Goal: Browse casually

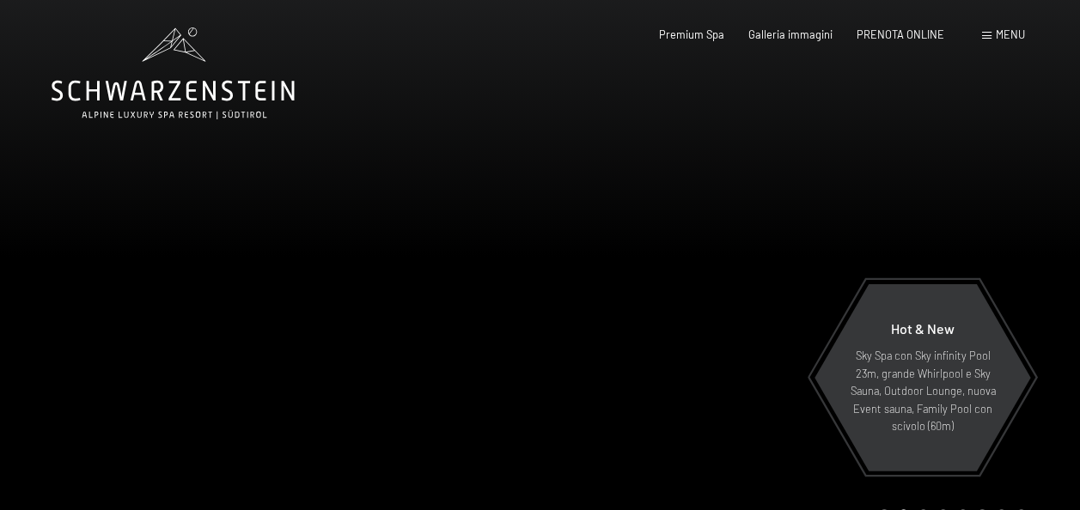
drag, startPoint x: 495, startPoint y: 288, endPoint x: 402, endPoint y: 273, distance: 93.9
click at [309, 282] on div at bounding box center [270, 279] width 540 height 558
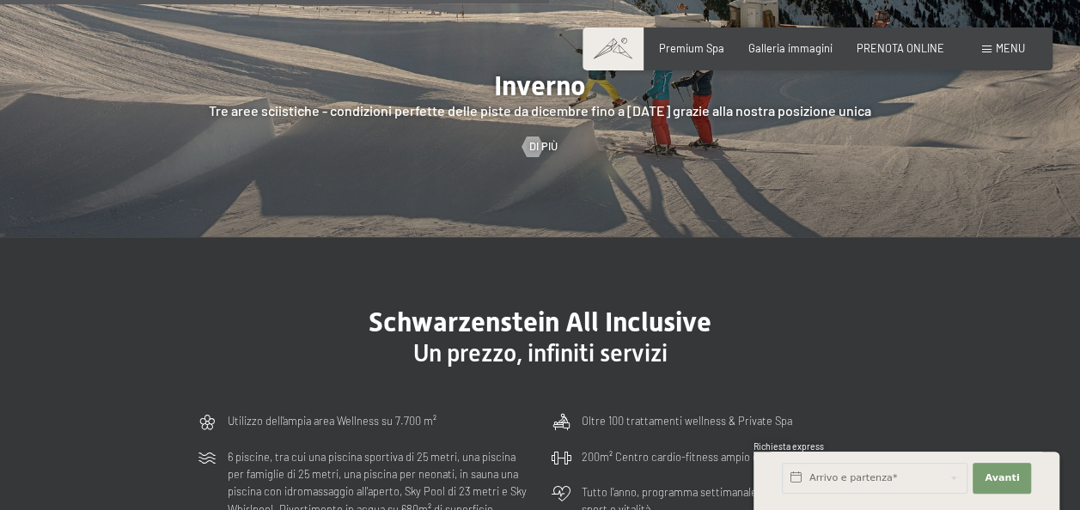
scroll to position [3093, 0]
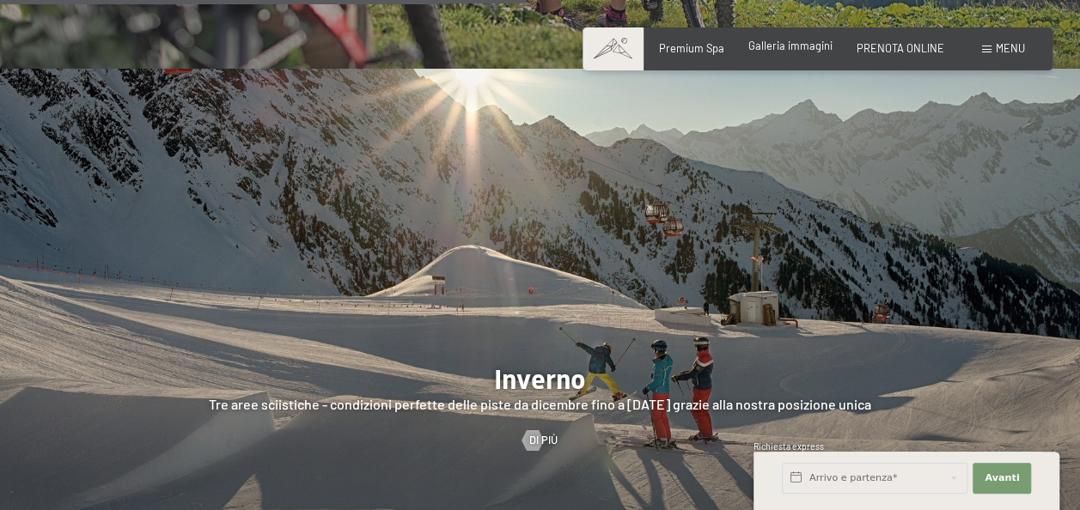
click at [771, 50] on span "Galleria immagini" at bounding box center [790, 46] width 84 height 14
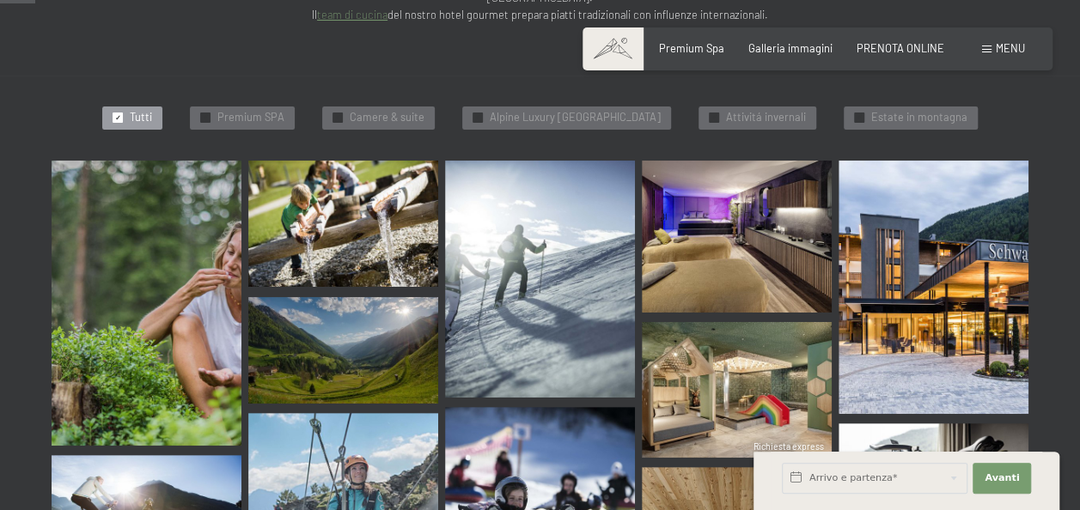
scroll to position [515, 0]
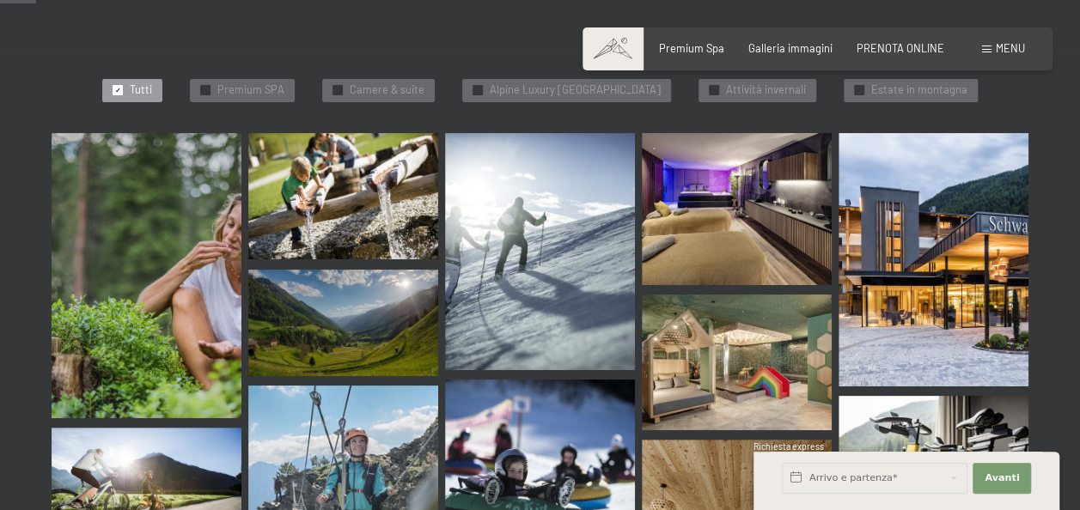
click at [696, 156] on img at bounding box center [737, 209] width 190 height 152
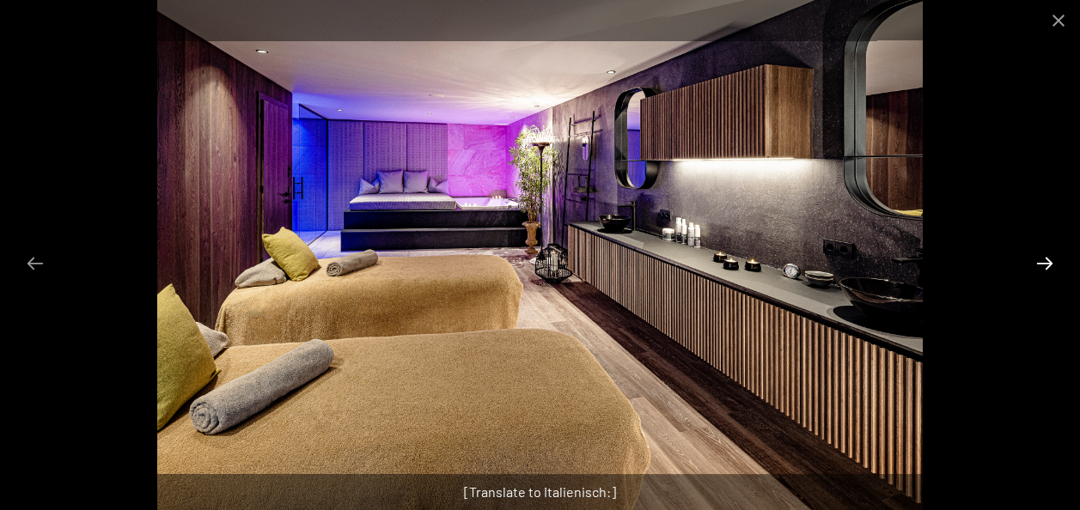
click at [1043, 254] on button "Next slide" at bounding box center [1045, 264] width 36 height 34
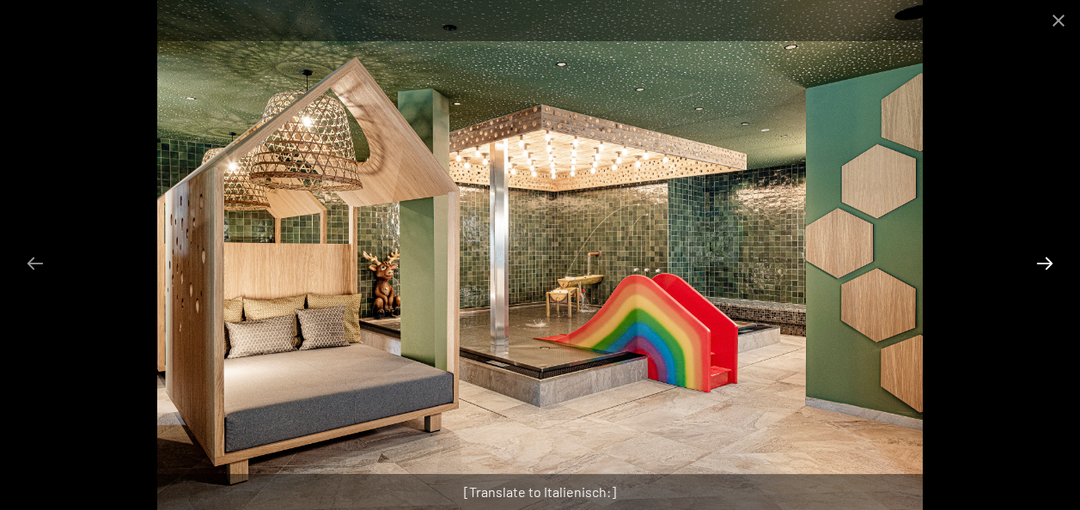
click at [1040, 259] on button "Next slide" at bounding box center [1045, 264] width 36 height 34
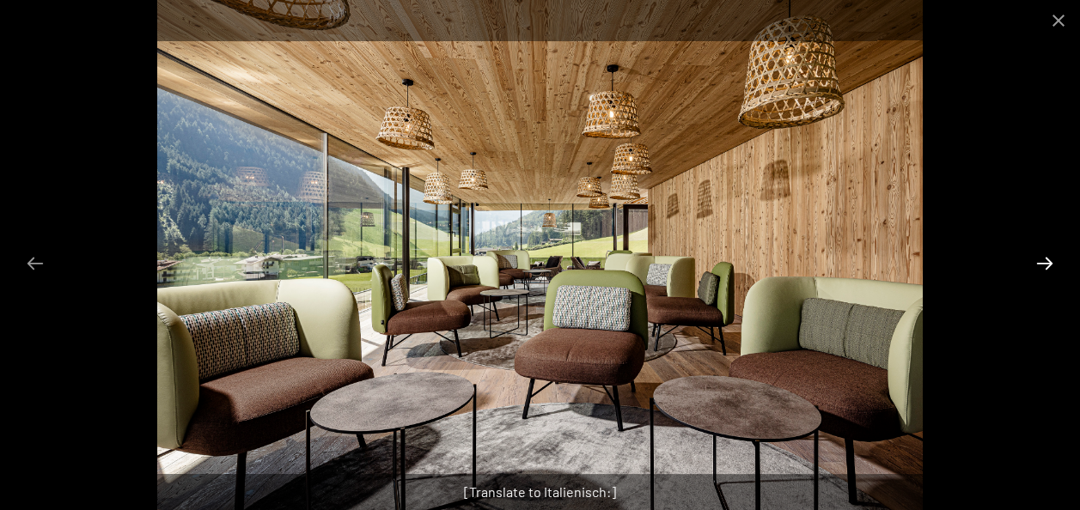
click at [1040, 259] on button "Next slide" at bounding box center [1045, 264] width 36 height 34
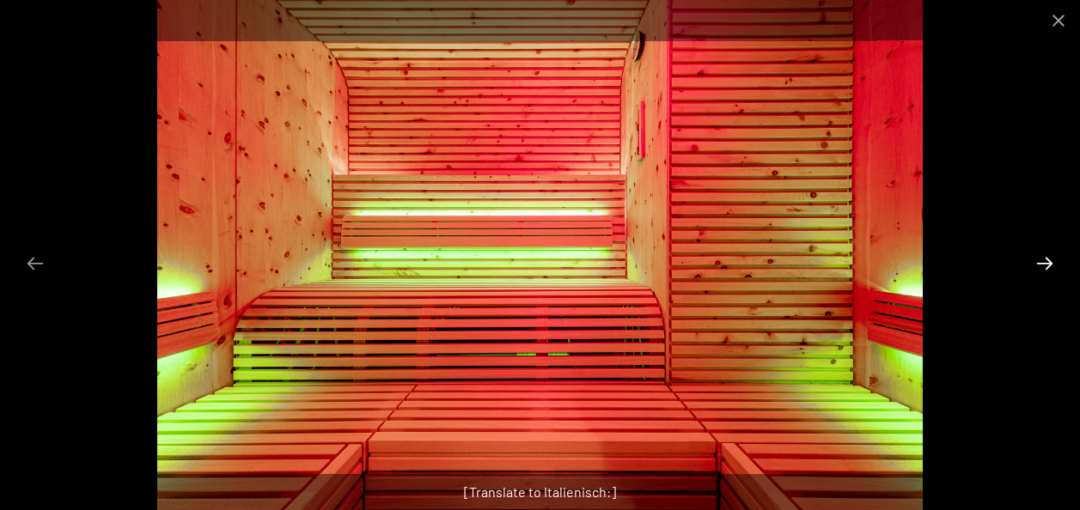
click at [1040, 259] on button "Next slide" at bounding box center [1045, 264] width 36 height 34
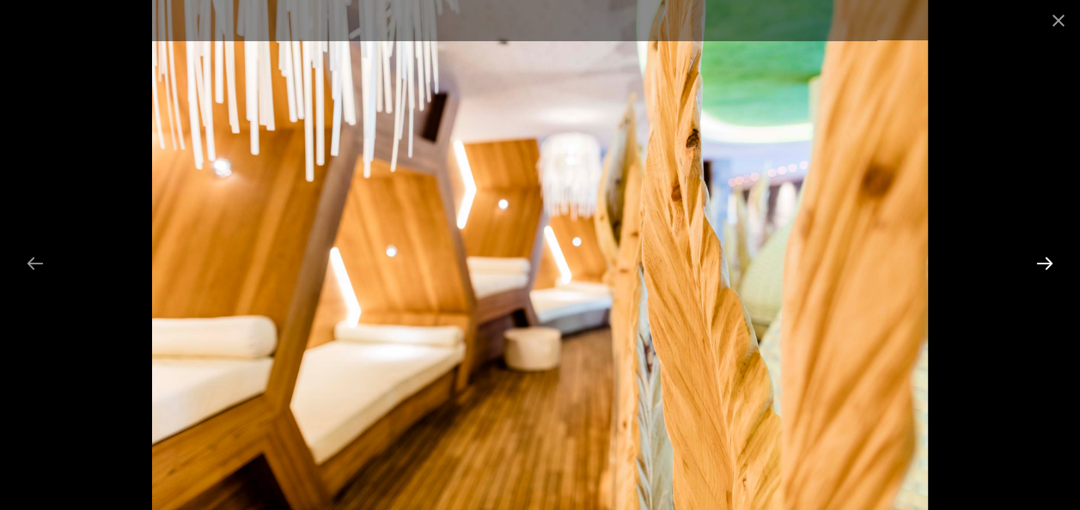
click at [1040, 259] on button "Next slide" at bounding box center [1045, 264] width 36 height 34
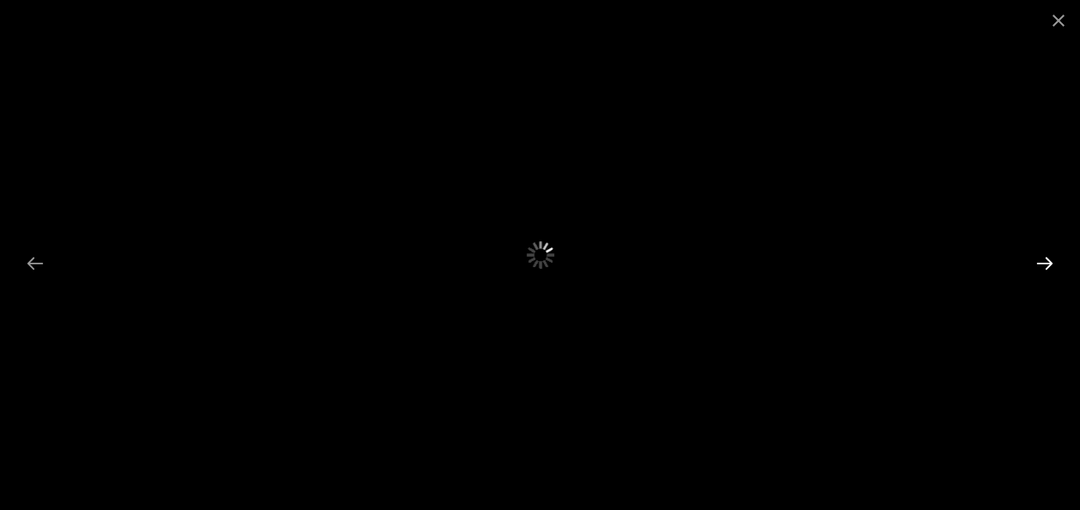
click at [1050, 258] on button "Next slide" at bounding box center [1045, 264] width 36 height 34
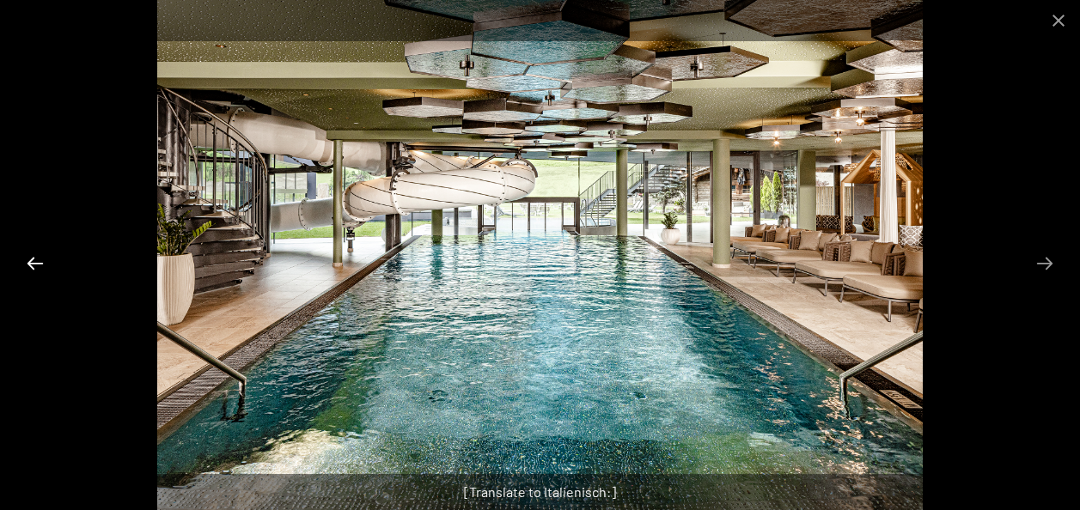
click at [29, 263] on button "Previous slide" at bounding box center [35, 264] width 36 height 34
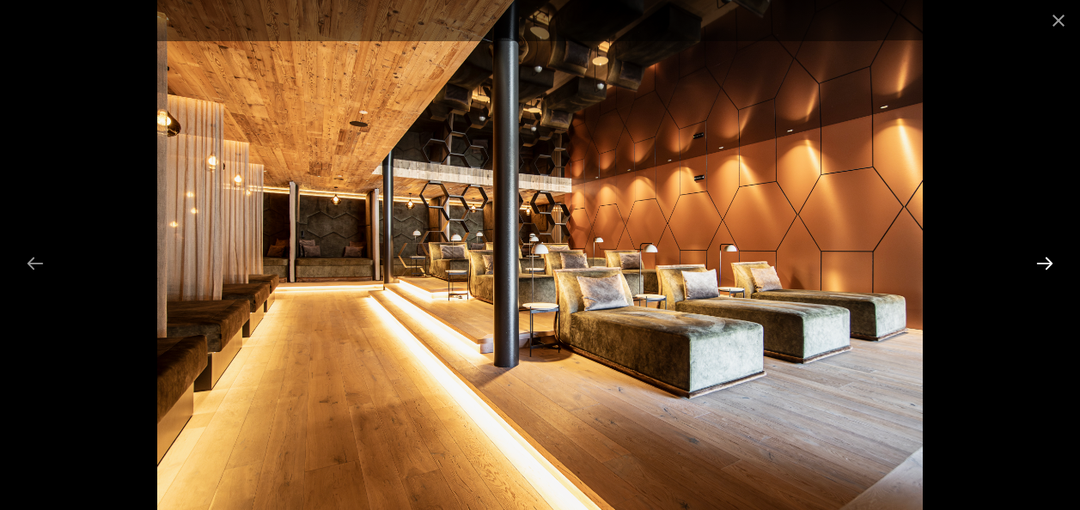
click at [1032, 265] on button "Next slide" at bounding box center [1045, 264] width 36 height 34
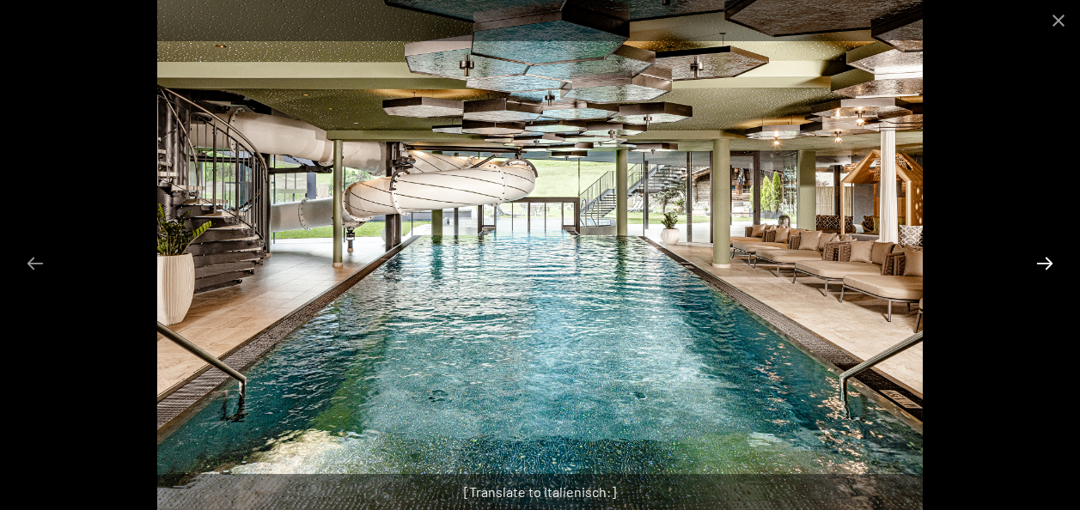
click at [1033, 268] on button "Next slide" at bounding box center [1045, 264] width 36 height 34
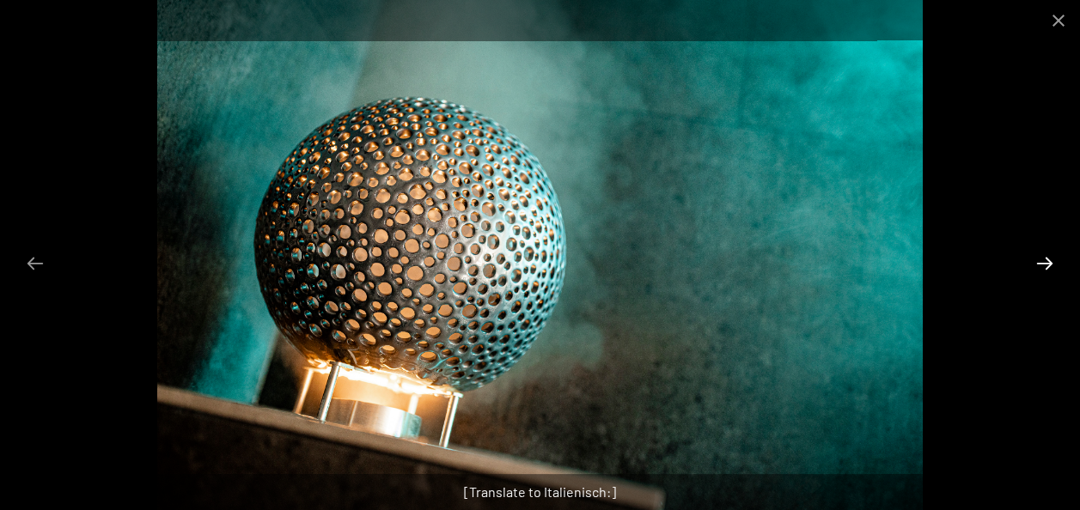
click at [1049, 268] on button "Next slide" at bounding box center [1045, 264] width 36 height 34
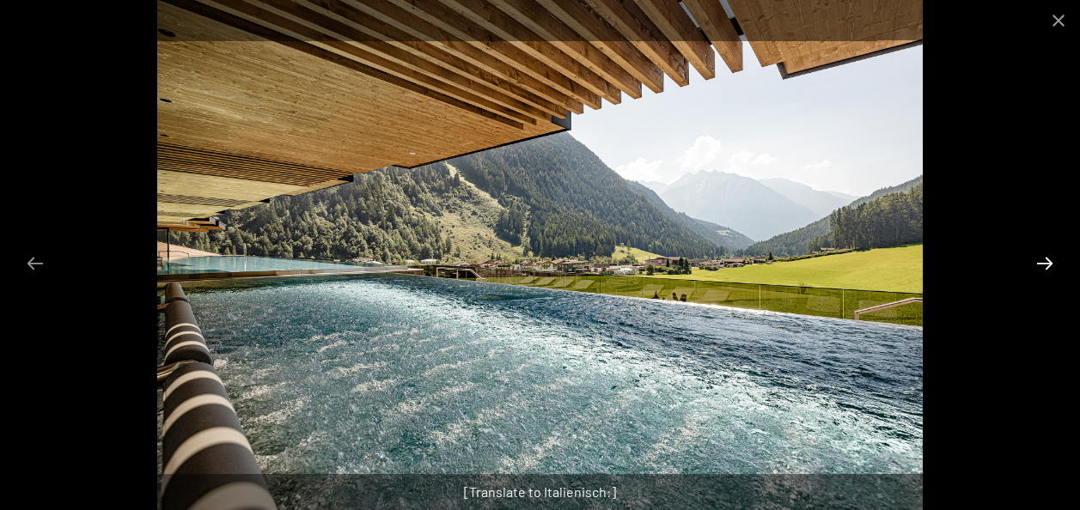
click at [1047, 267] on button "Next slide" at bounding box center [1045, 264] width 36 height 34
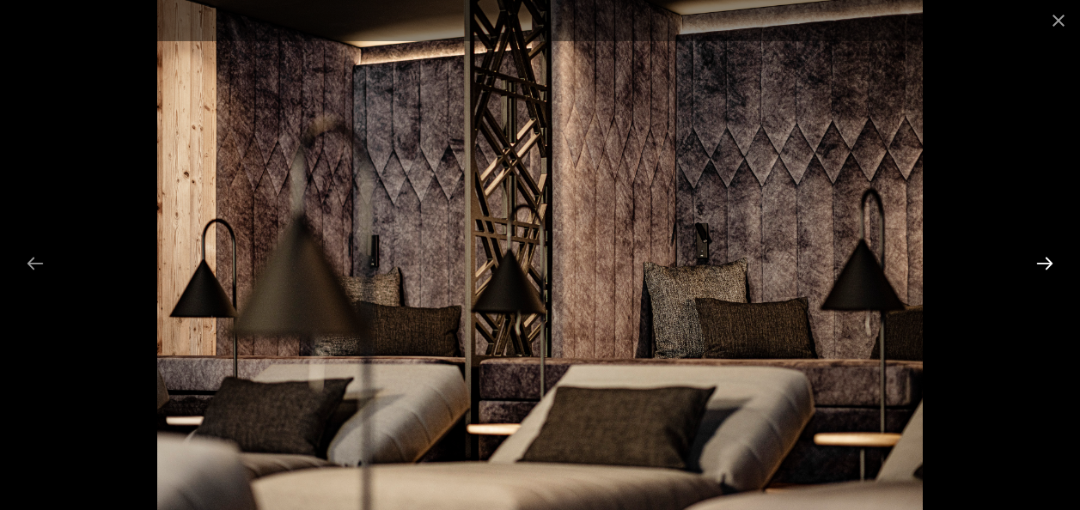
click at [1049, 266] on button "Next slide" at bounding box center [1045, 264] width 36 height 34
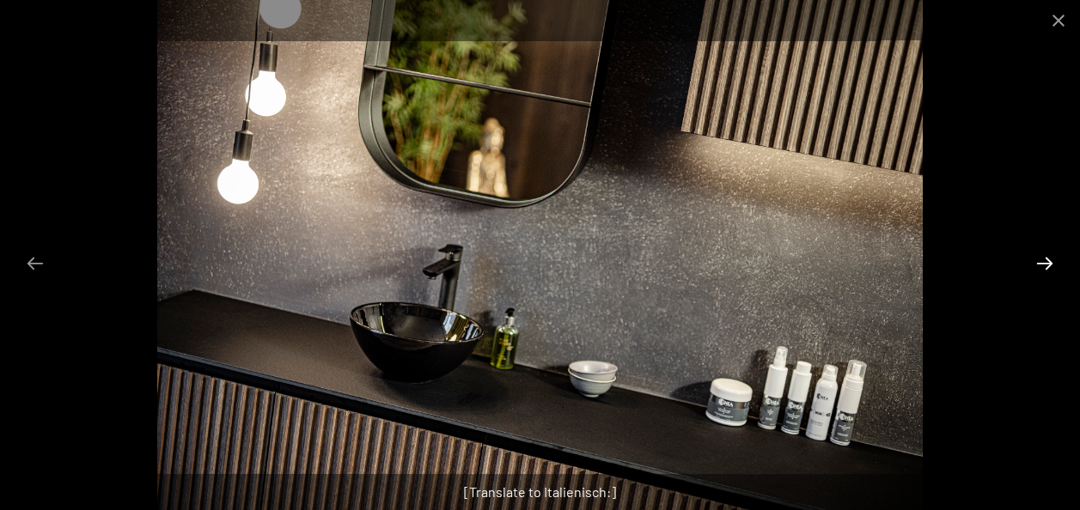
click at [1047, 266] on button "Next slide" at bounding box center [1045, 264] width 36 height 34
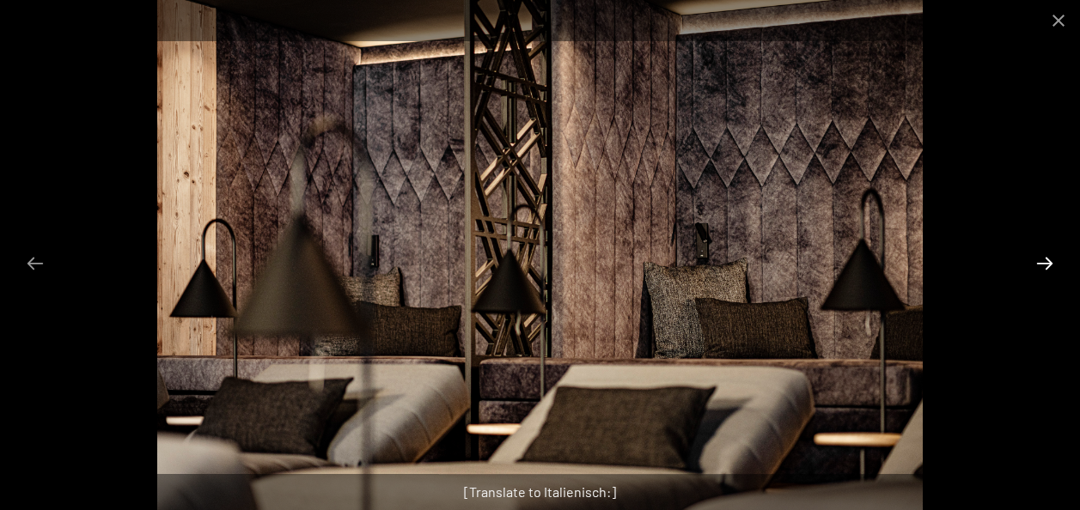
click at [1047, 266] on button "Next slide" at bounding box center [1045, 264] width 36 height 34
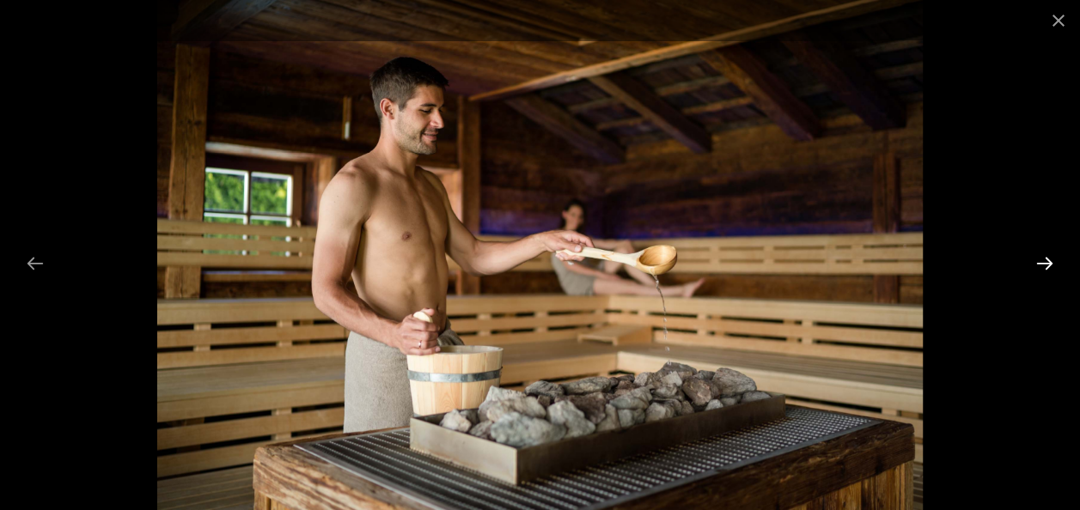
click at [1046, 265] on button "Next slide" at bounding box center [1045, 264] width 36 height 34
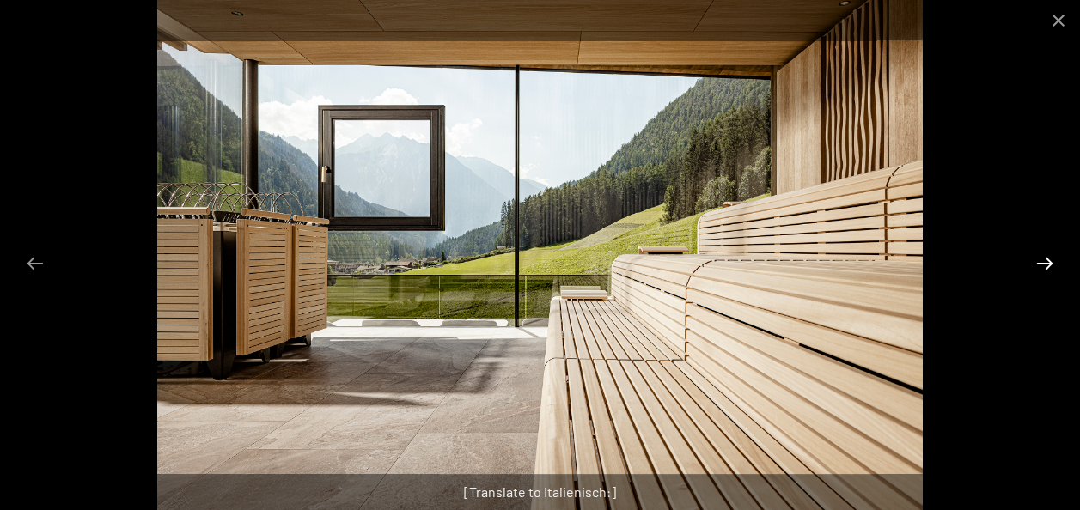
click at [1038, 260] on button "Next slide" at bounding box center [1045, 264] width 36 height 34
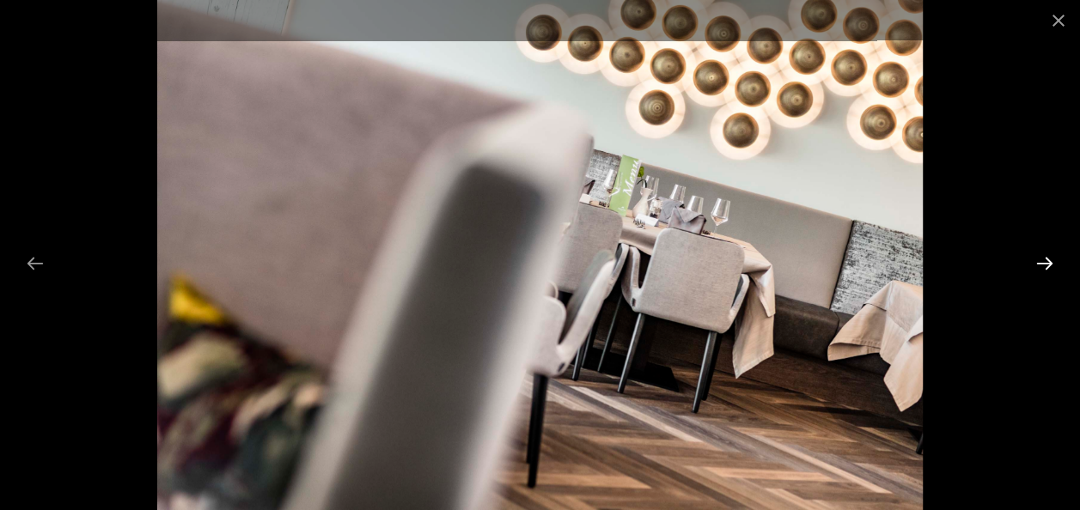
click at [1038, 259] on button "Next slide" at bounding box center [1045, 264] width 36 height 34
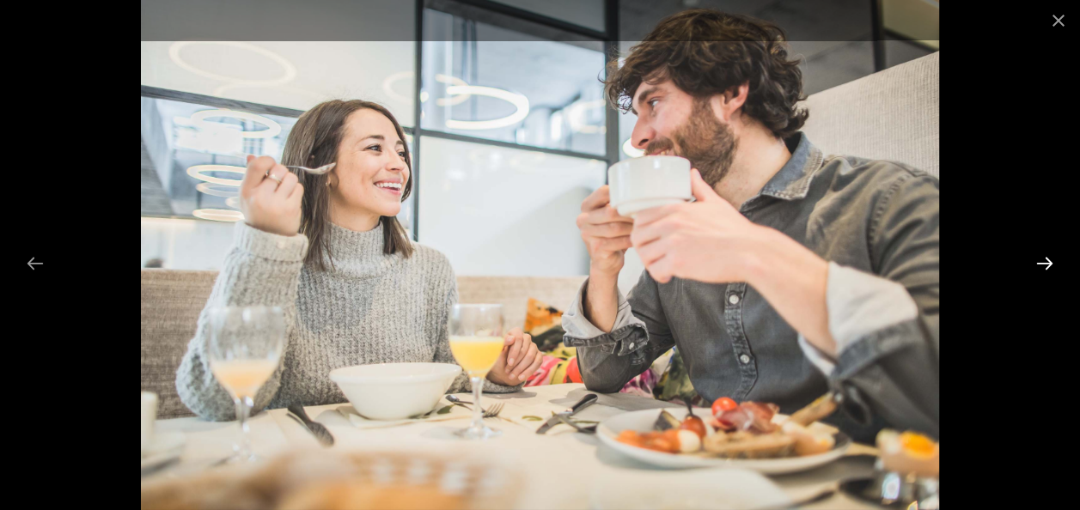
click at [1034, 261] on button "Next slide" at bounding box center [1045, 264] width 36 height 34
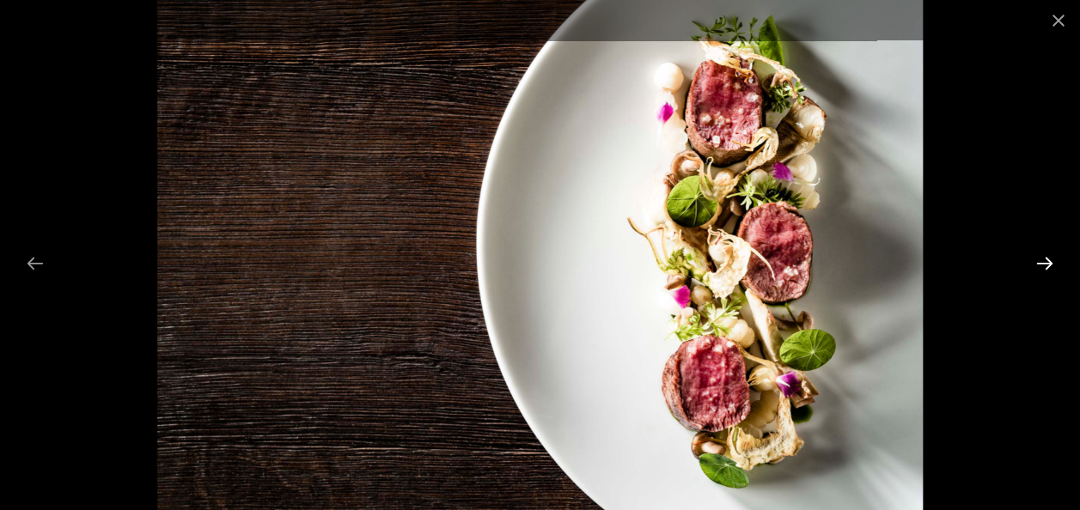
click at [1032, 263] on button "Next slide" at bounding box center [1045, 264] width 36 height 34
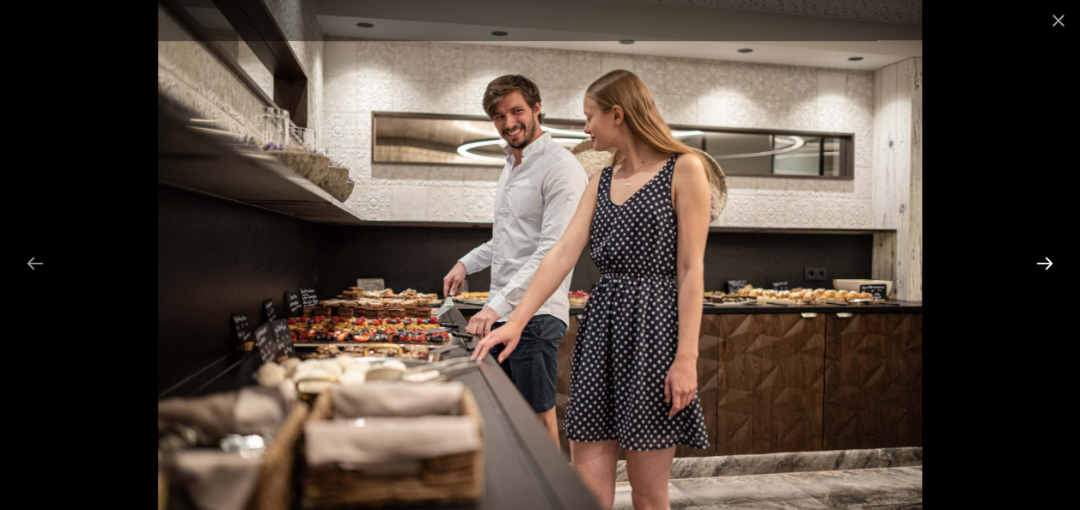
click at [1043, 263] on button "Next slide" at bounding box center [1045, 264] width 36 height 34
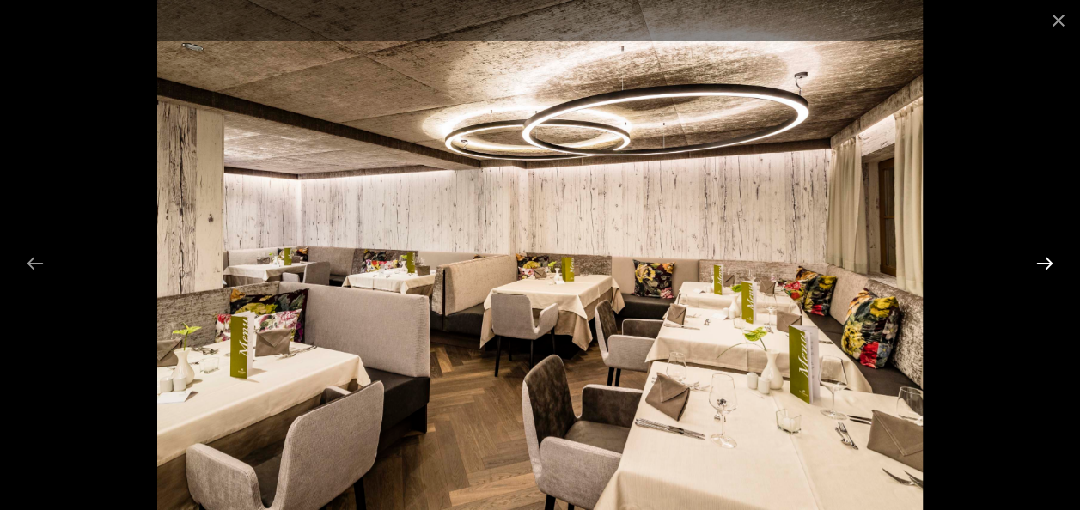
click at [1041, 263] on button "Next slide" at bounding box center [1045, 264] width 36 height 34
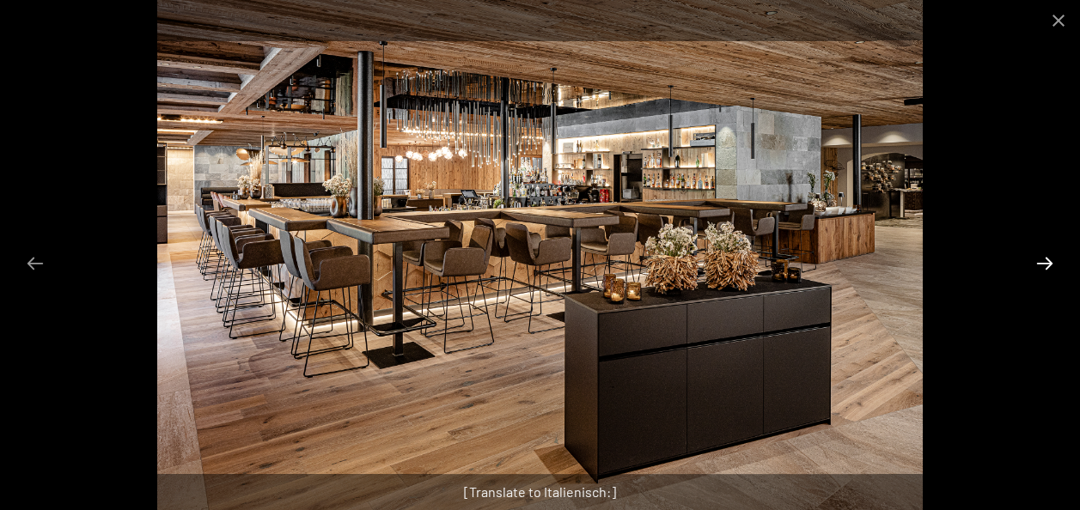
click at [1040, 263] on button "Next slide" at bounding box center [1045, 264] width 36 height 34
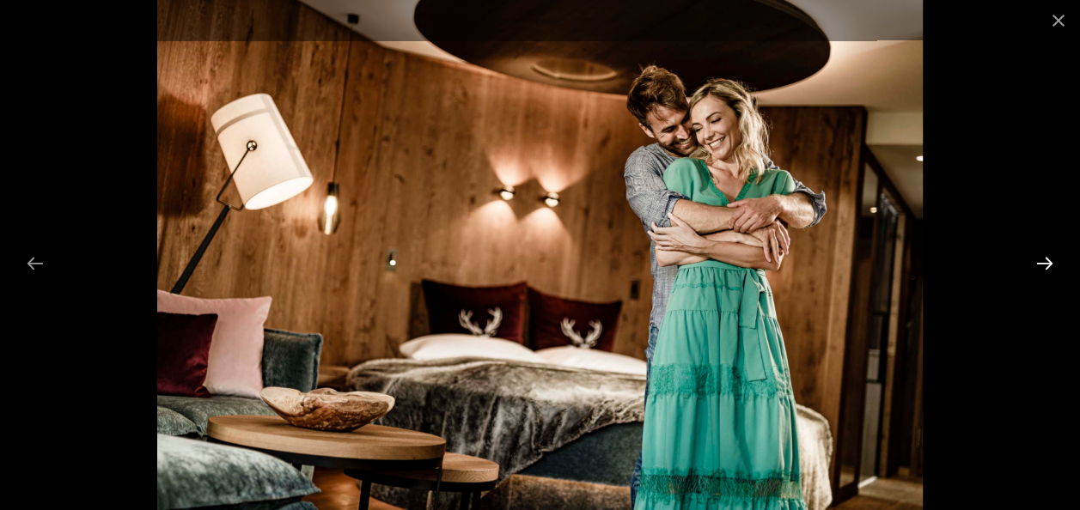
click at [1039, 263] on button "Next slide" at bounding box center [1045, 264] width 36 height 34
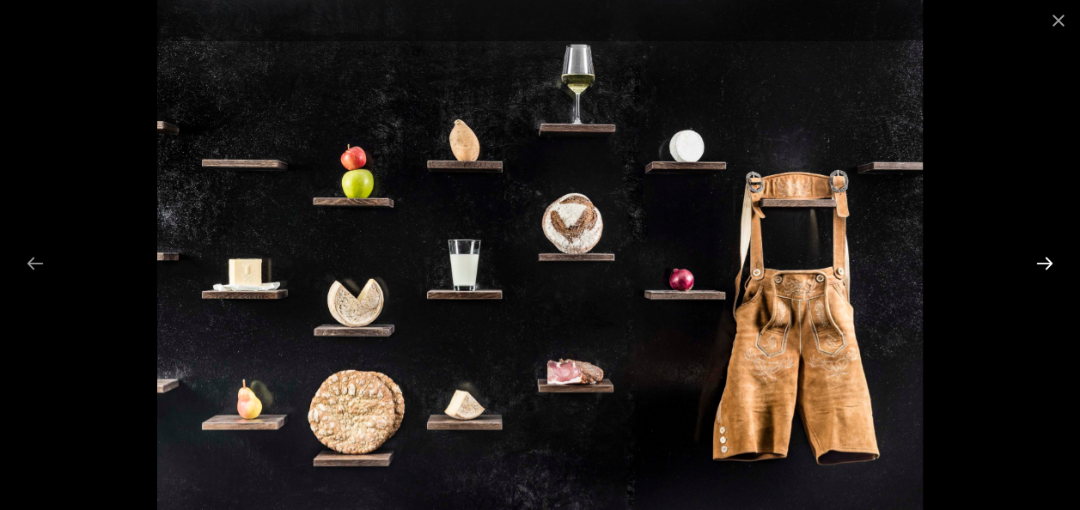
click at [1038, 263] on button "Next slide" at bounding box center [1045, 264] width 36 height 34
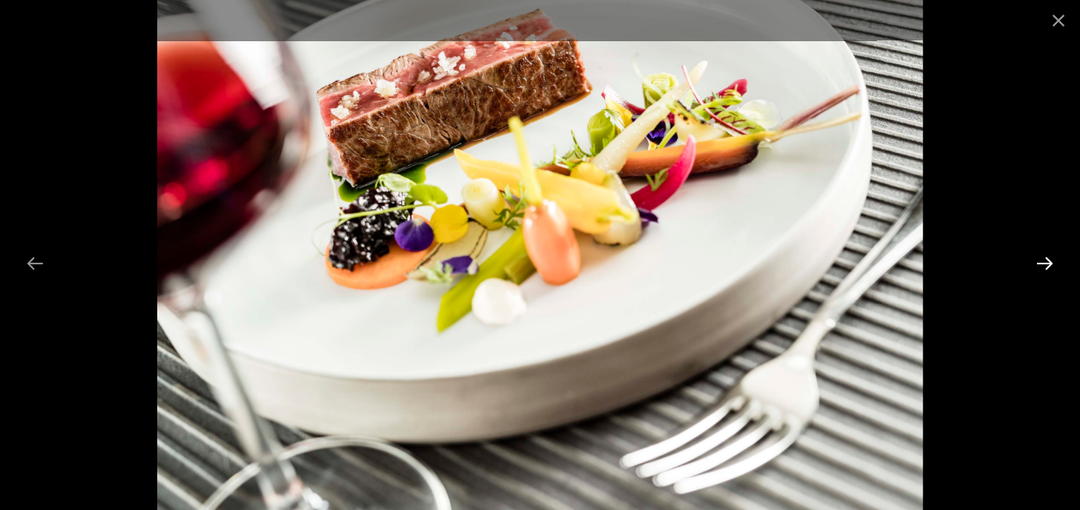
click at [1036, 264] on button "Next slide" at bounding box center [1045, 264] width 36 height 34
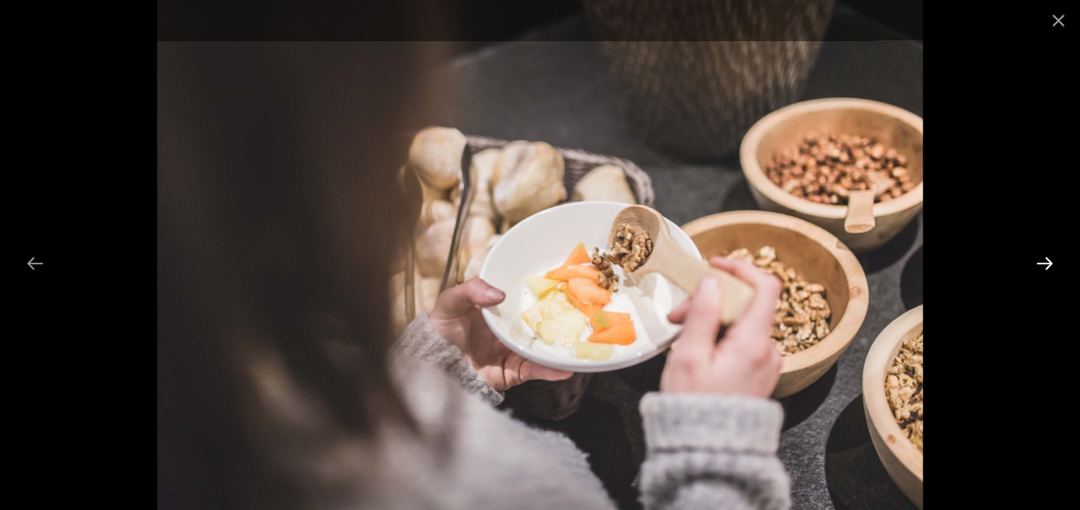
click at [1036, 264] on button "Next slide" at bounding box center [1045, 264] width 36 height 34
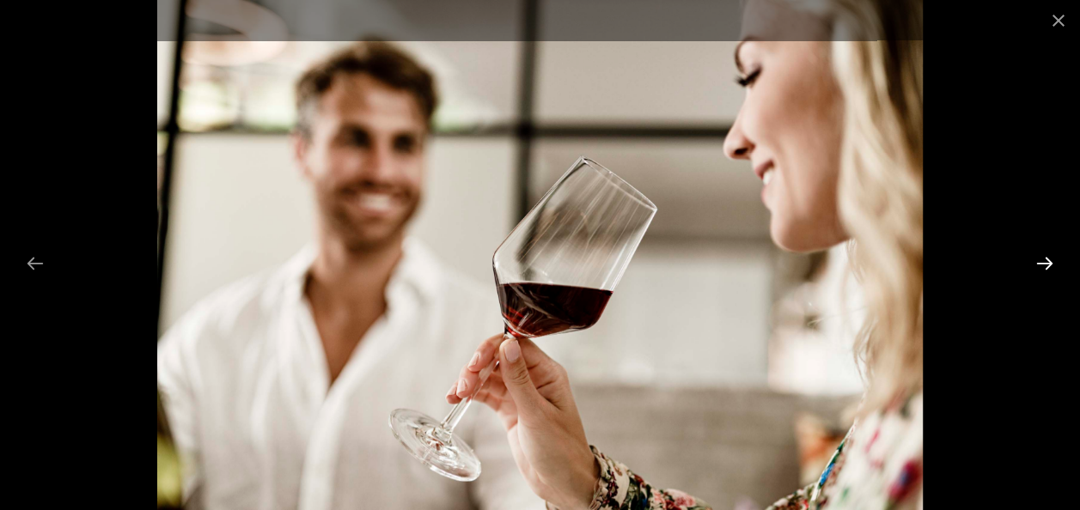
click at [1036, 264] on button "Next slide" at bounding box center [1045, 264] width 36 height 34
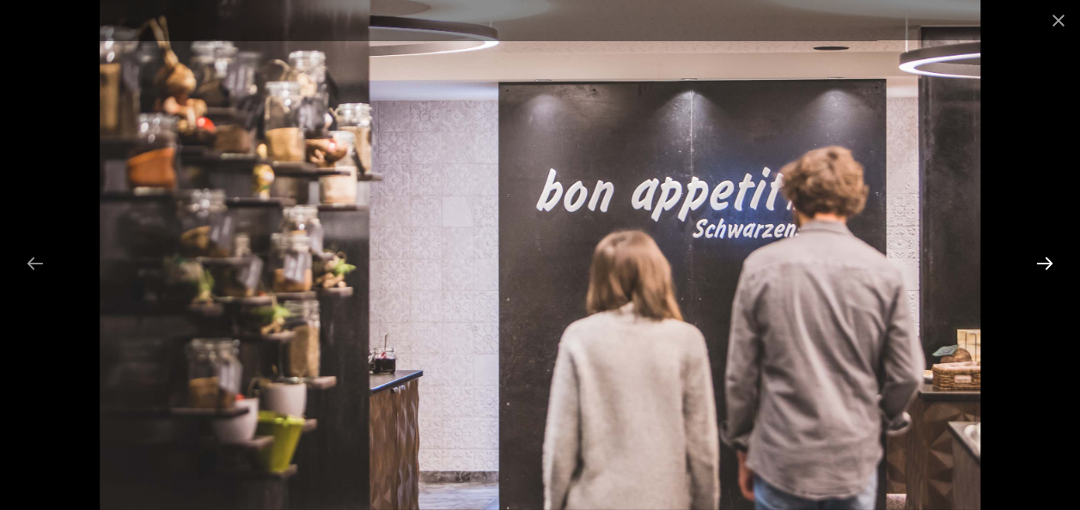
click at [1036, 265] on button "Next slide" at bounding box center [1045, 264] width 36 height 34
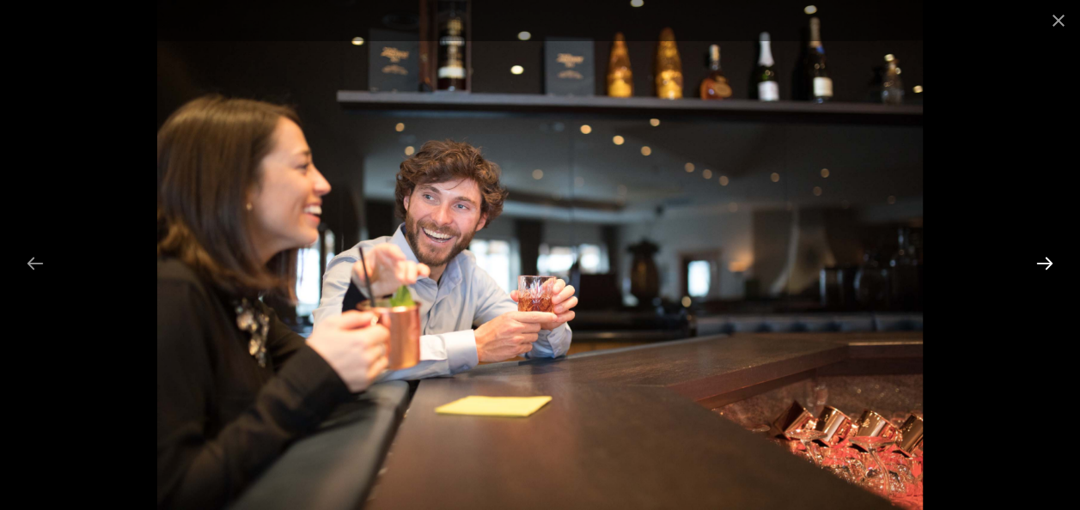
click at [1036, 265] on button "Next slide" at bounding box center [1045, 264] width 36 height 34
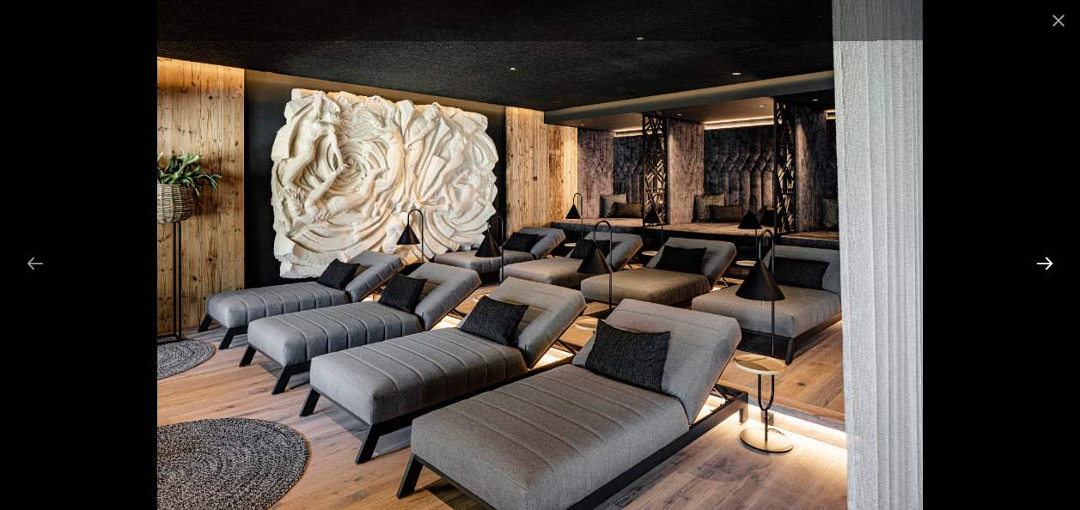
click at [1035, 265] on button "Next slide" at bounding box center [1045, 264] width 36 height 34
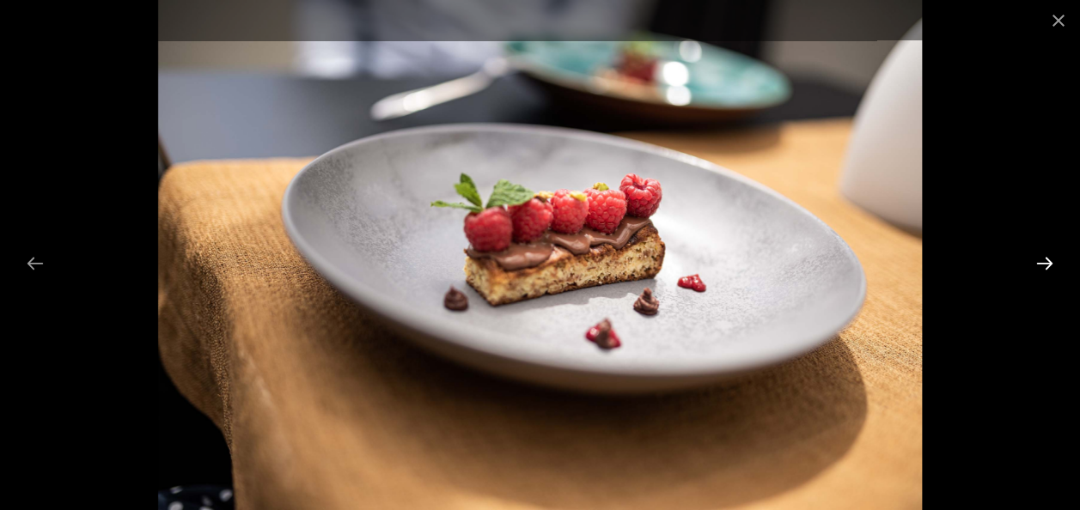
click at [1035, 265] on button "Next slide" at bounding box center [1045, 264] width 36 height 34
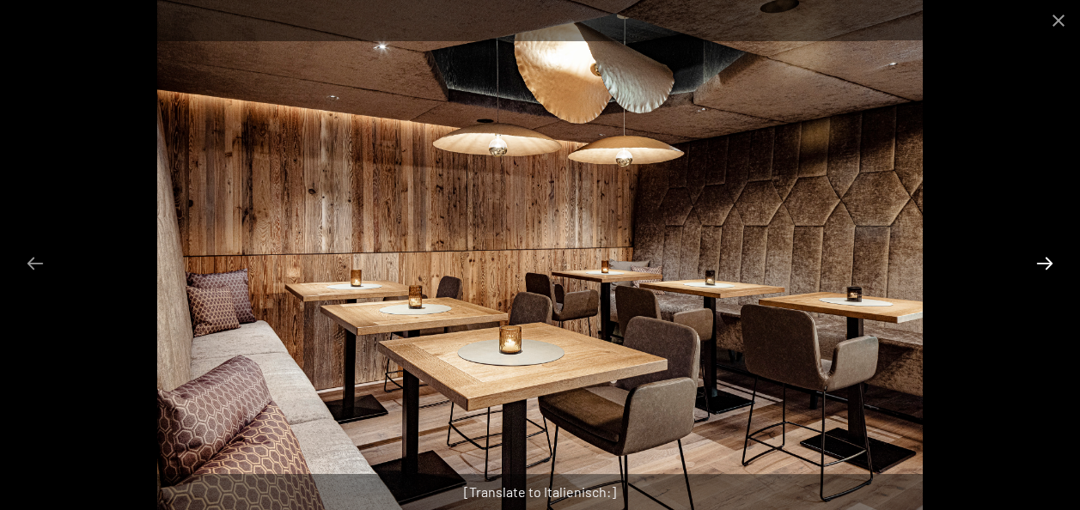
click at [1034, 265] on button "Next slide" at bounding box center [1045, 264] width 36 height 34
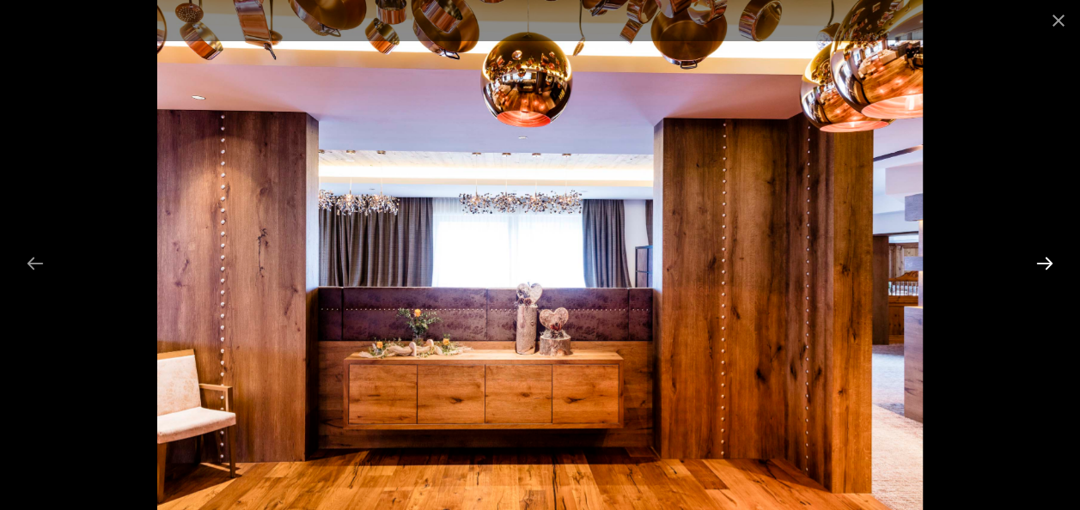
click at [1033, 266] on button "Next slide" at bounding box center [1045, 264] width 36 height 34
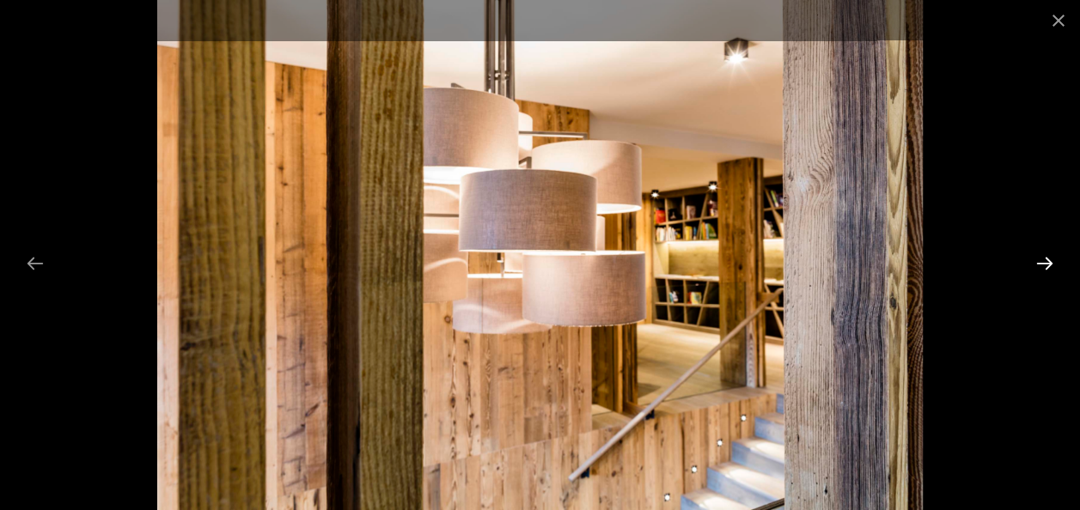
click at [1033, 266] on button "Next slide" at bounding box center [1045, 264] width 36 height 34
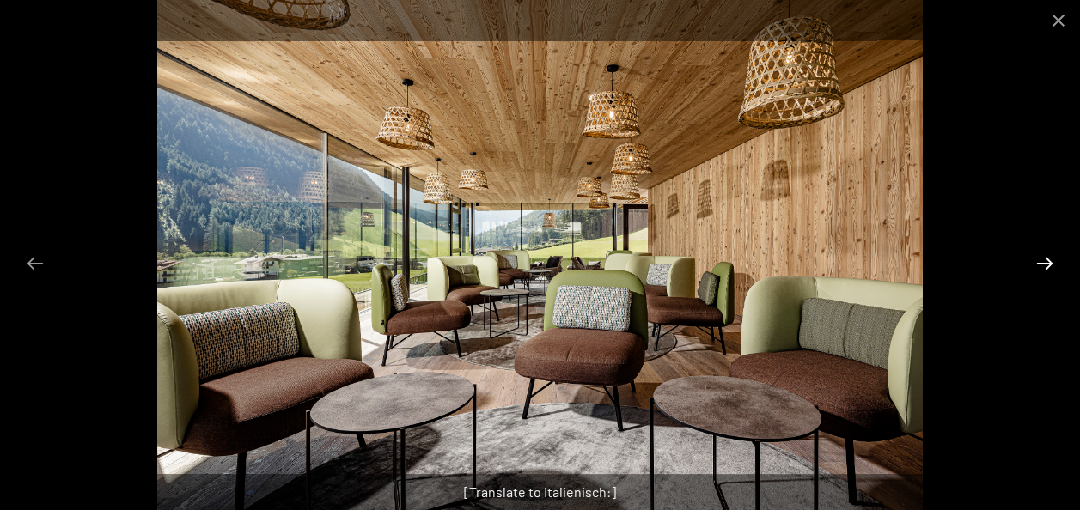
click at [1034, 266] on button "Next slide" at bounding box center [1045, 264] width 36 height 34
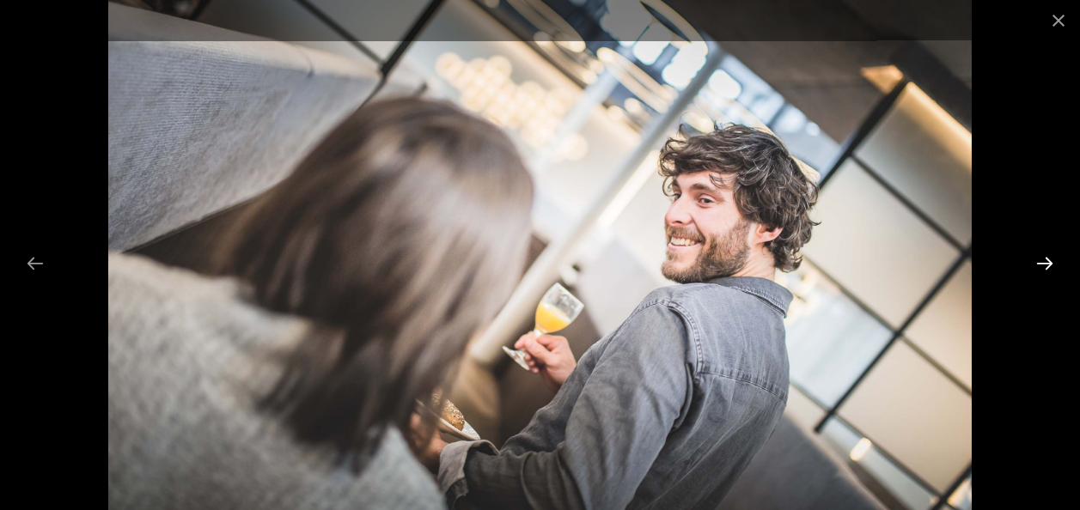
click at [1033, 268] on button "Next slide" at bounding box center [1045, 264] width 36 height 34
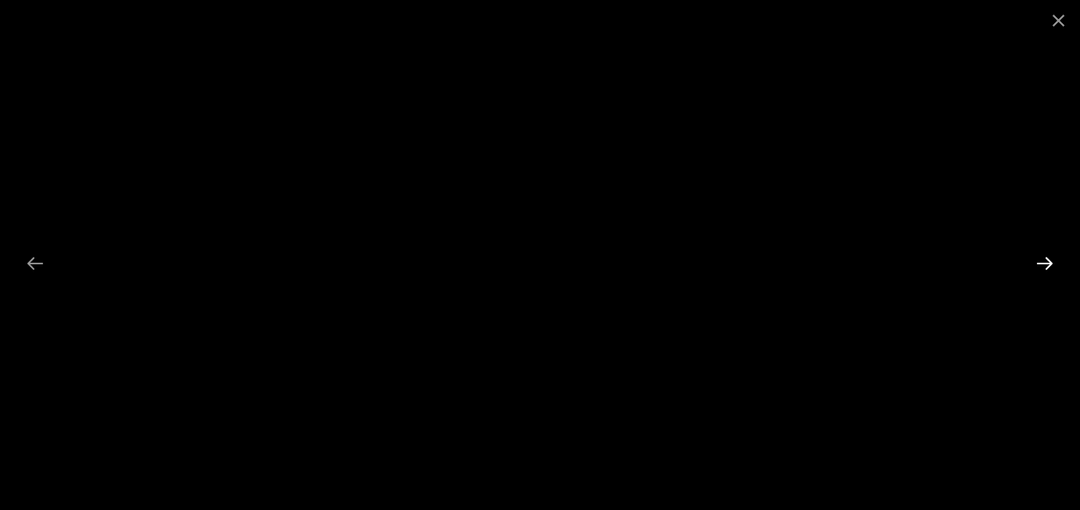
click at [1031, 270] on button "Next slide" at bounding box center [1045, 264] width 36 height 34
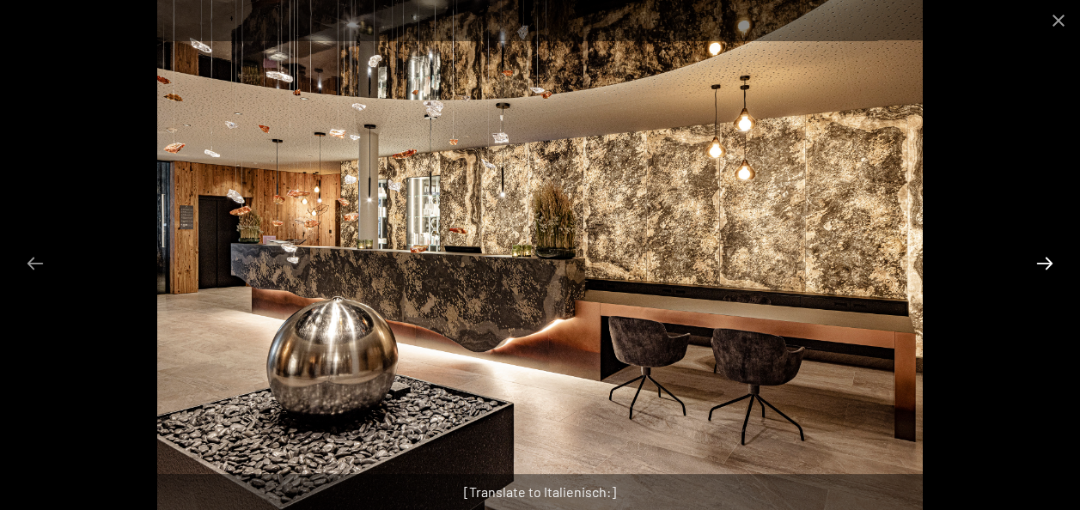
click at [1031, 270] on button "Next slide" at bounding box center [1045, 264] width 36 height 34
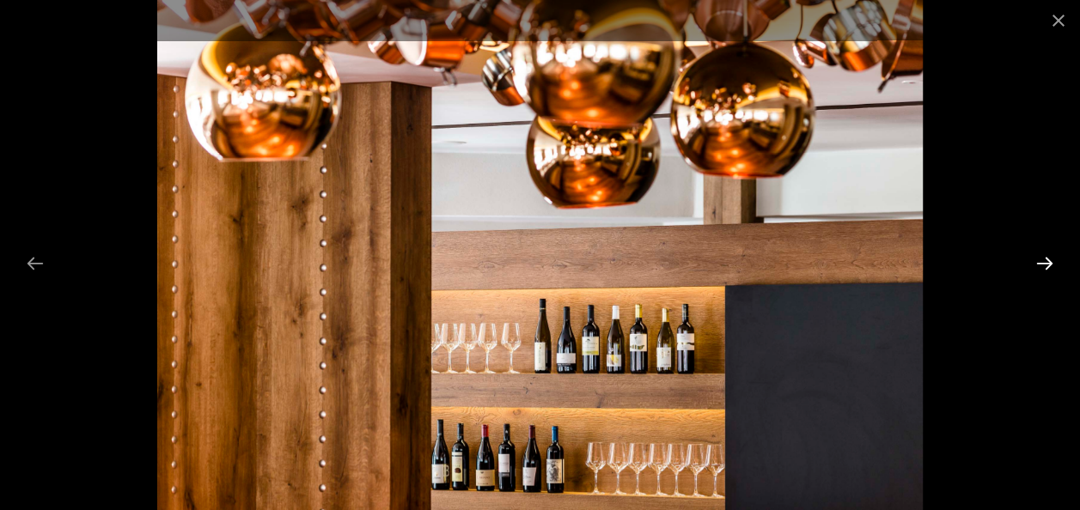
click at [1030, 271] on button "Next slide" at bounding box center [1045, 264] width 36 height 34
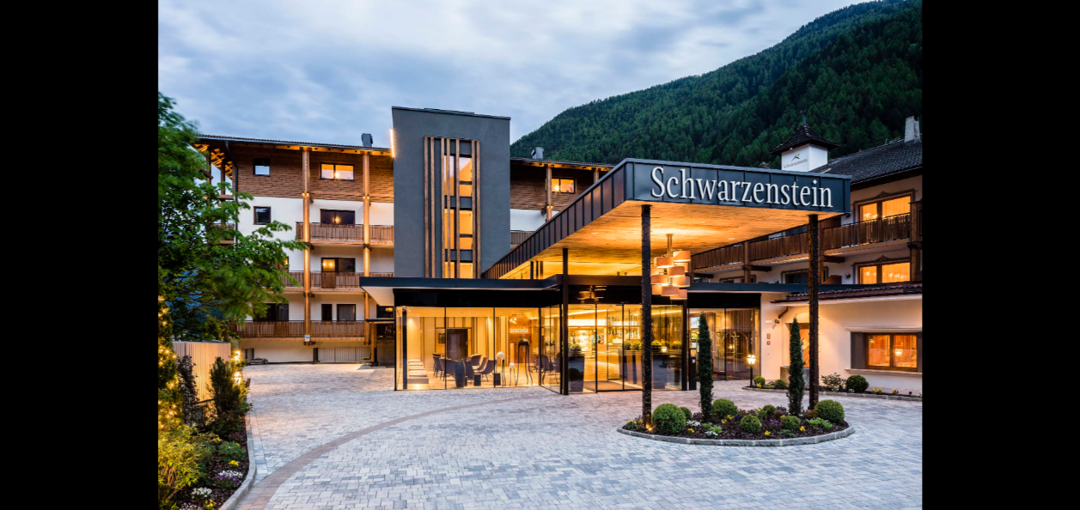
click at [1029, 271] on div at bounding box center [540, 255] width 1080 height 510
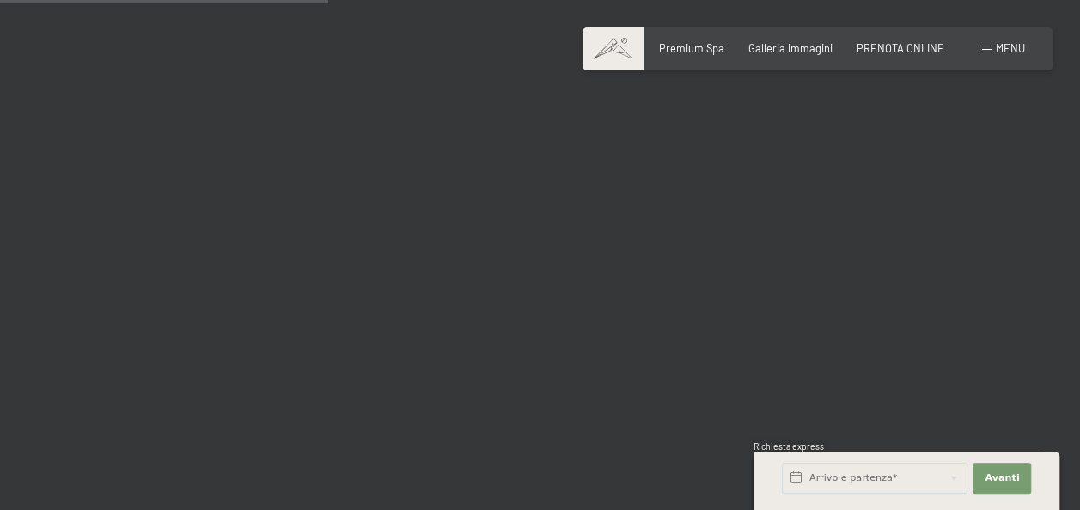
scroll to position [4811, 0]
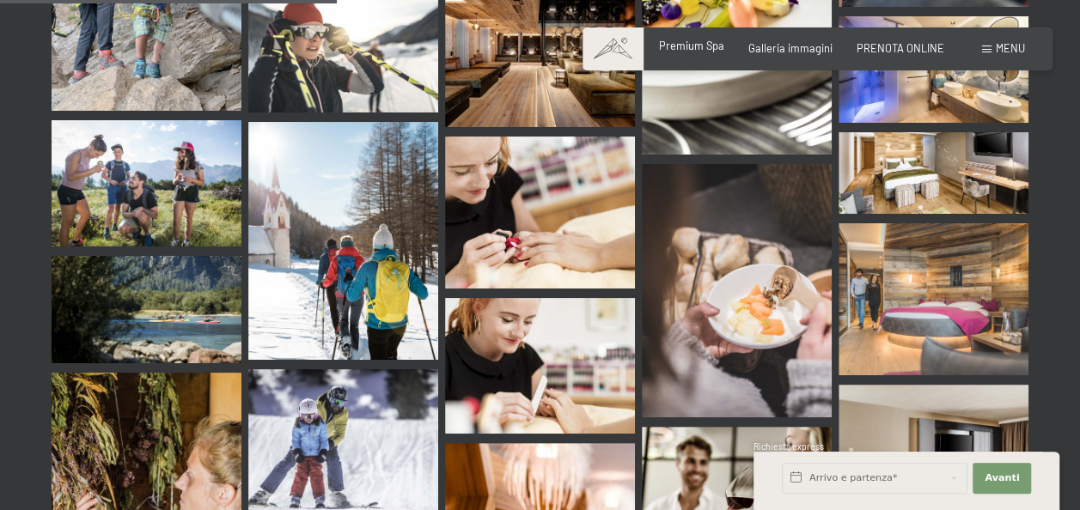
click at [694, 48] on span "Premium Spa" at bounding box center [691, 46] width 65 height 14
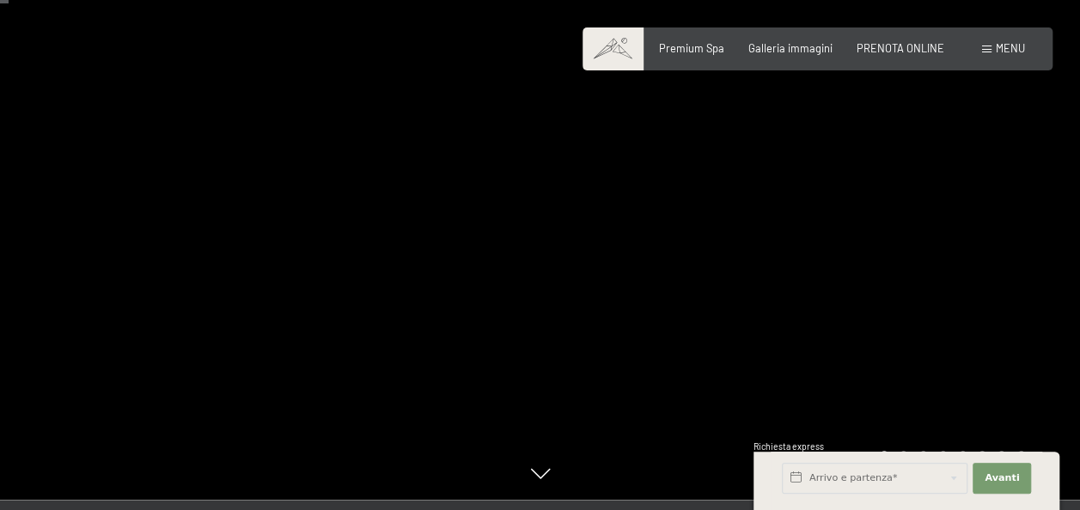
scroll to position [86, 0]
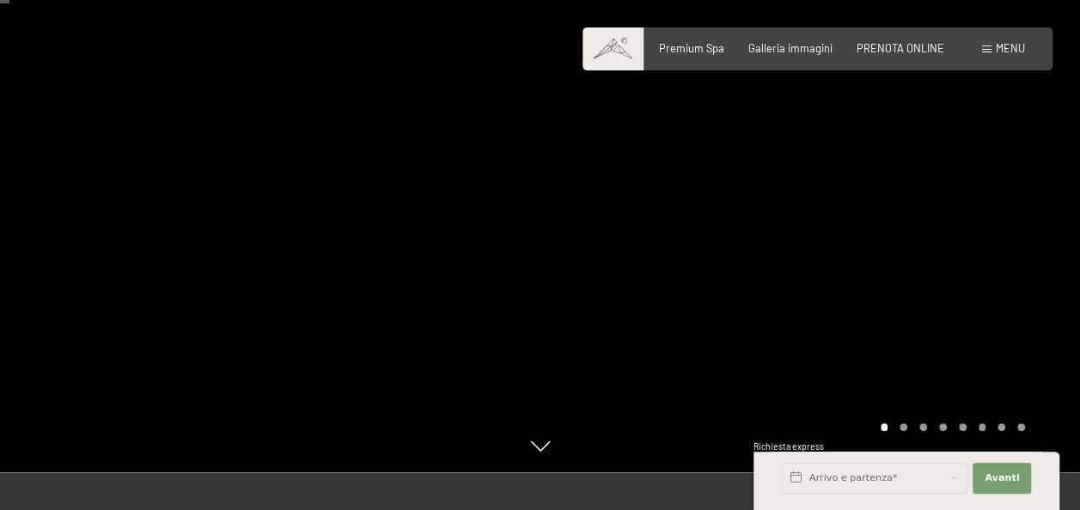
click at [904, 431] on div at bounding box center [810, 193] width 540 height 558
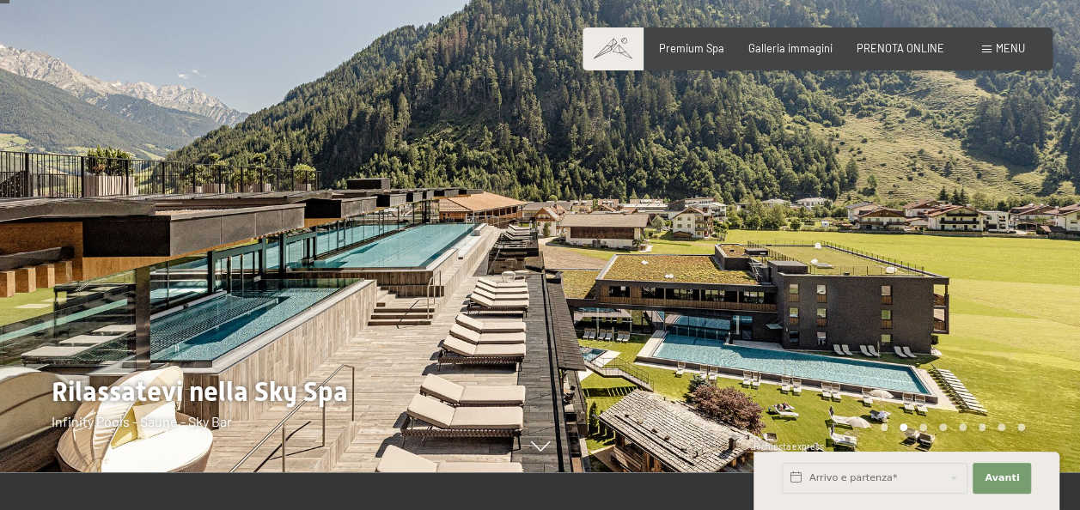
click at [921, 429] on div "Carousel Page 3" at bounding box center [923, 428] width 8 height 8
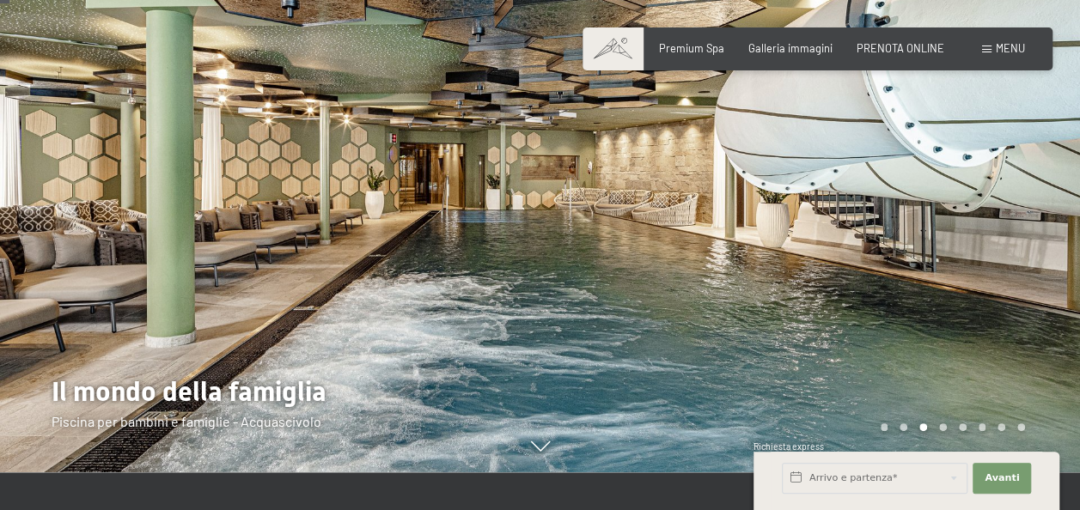
click at [945, 426] on div "Carousel Page 4" at bounding box center [943, 428] width 8 height 8
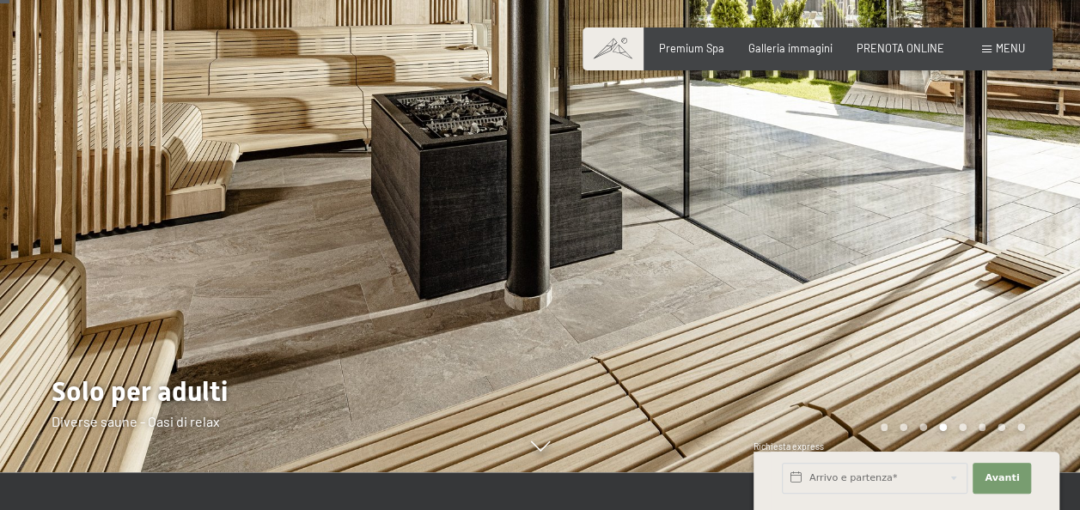
click at [959, 429] on div "Carousel Page 5" at bounding box center [963, 428] width 8 height 8
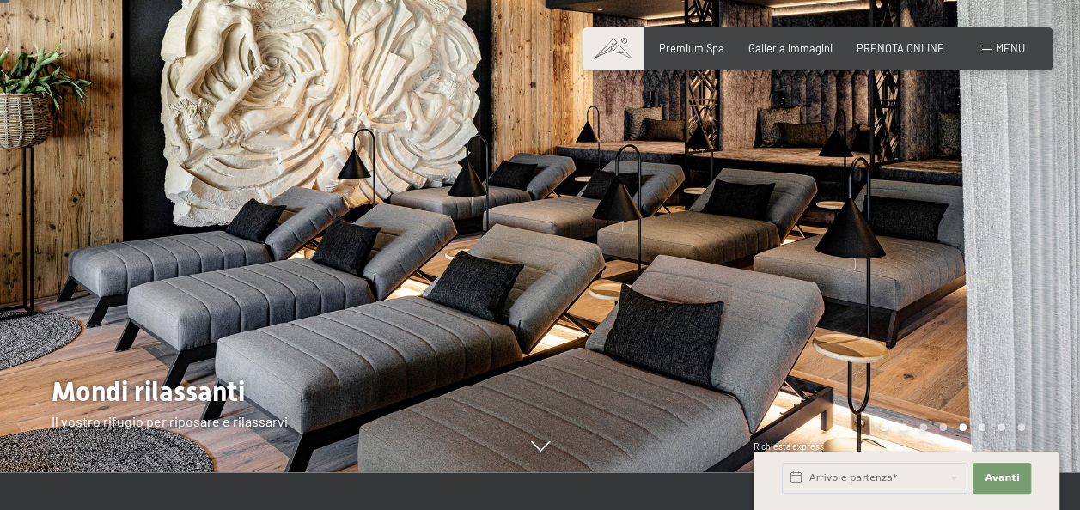
click at [979, 425] on div "Carousel Page 6" at bounding box center [983, 428] width 8 height 8
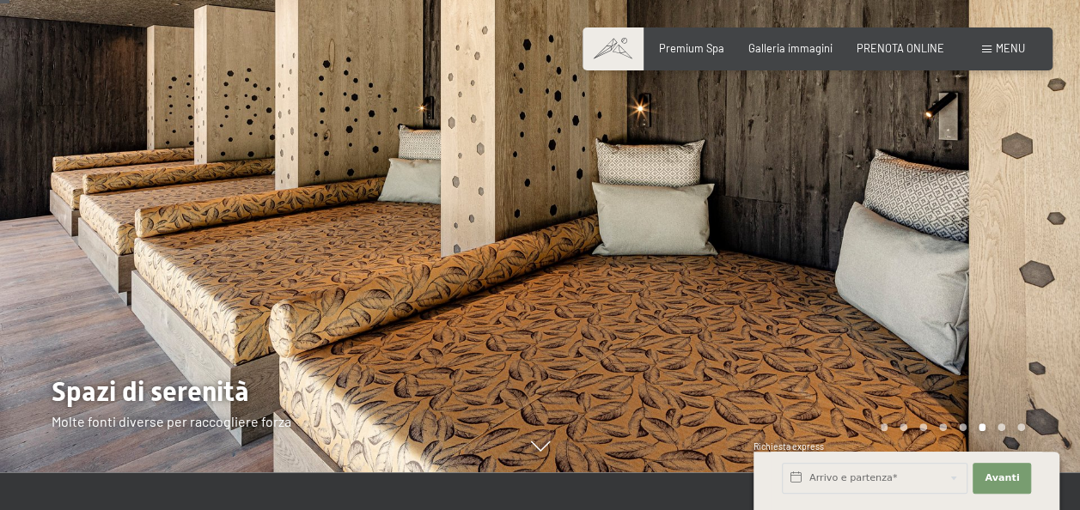
click at [1000, 428] on div "Carousel Page 7" at bounding box center [1001, 428] width 8 height 8
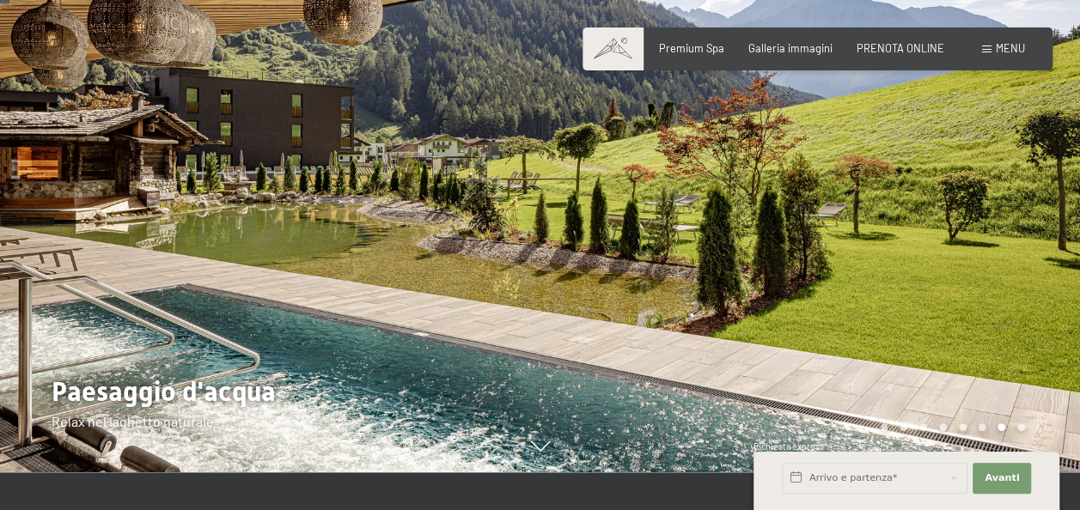
click at [1019, 430] on div "Carousel Page 8" at bounding box center [1021, 428] width 8 height 8
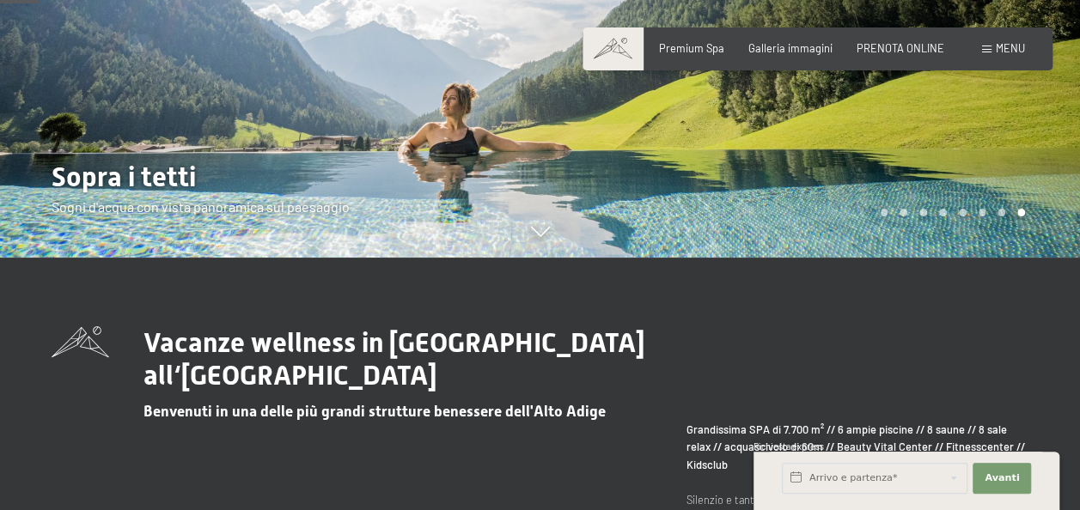
scroll to position [344, 0]
